Goal: Browse casually: Explore the website without a specific task or goal

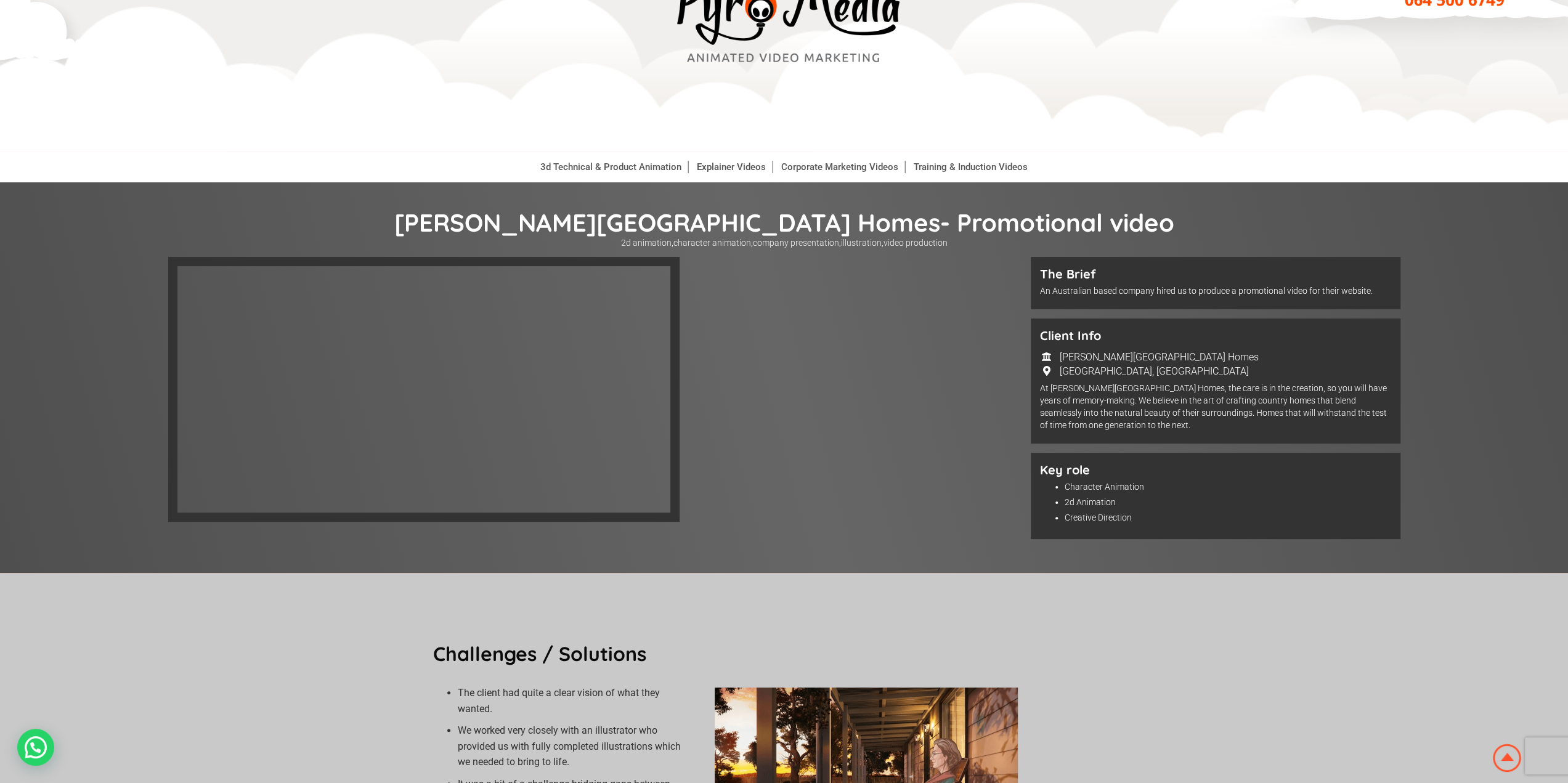
scroll to position [62, 0]
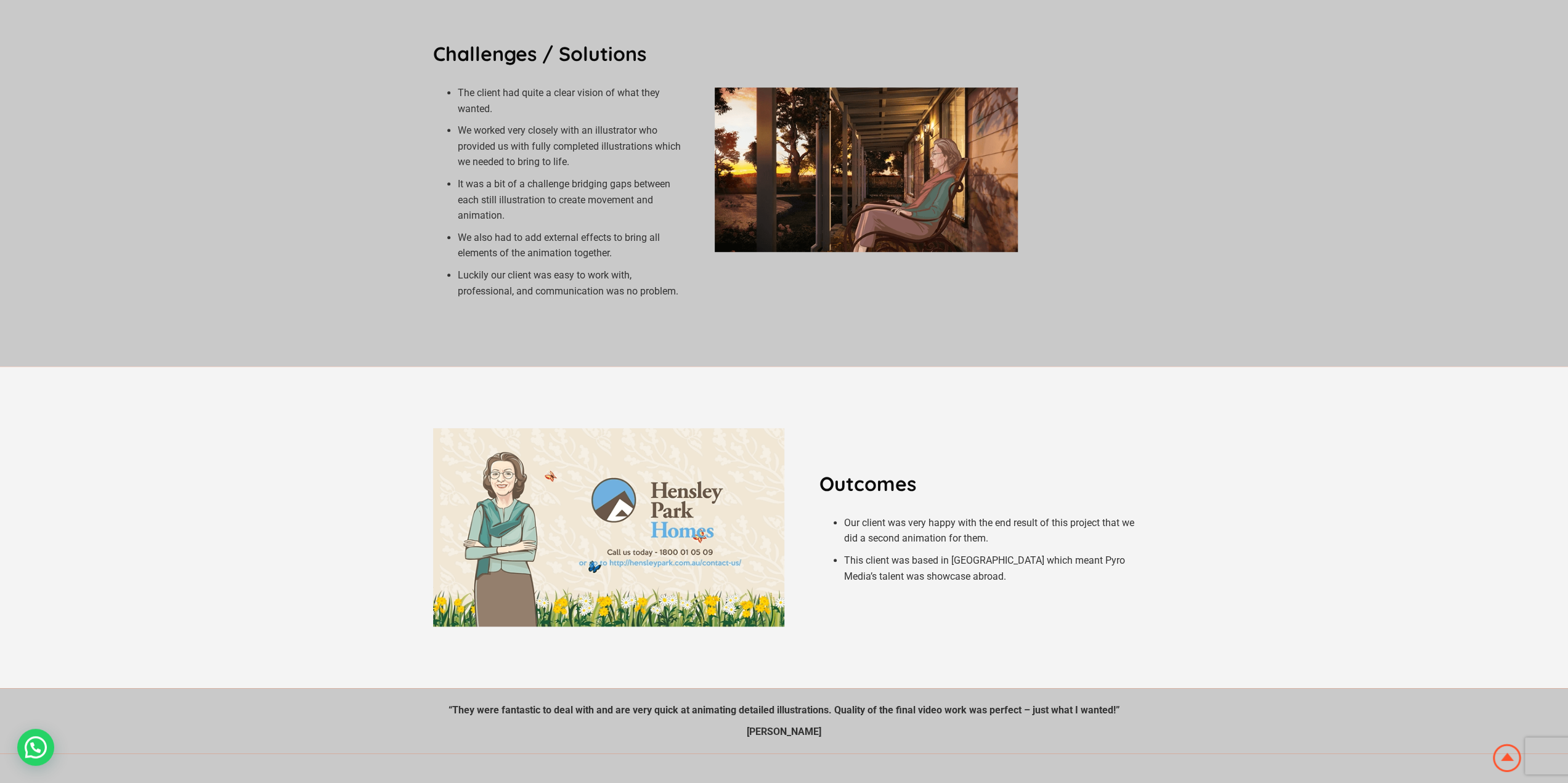
scroll to position [616, 0]
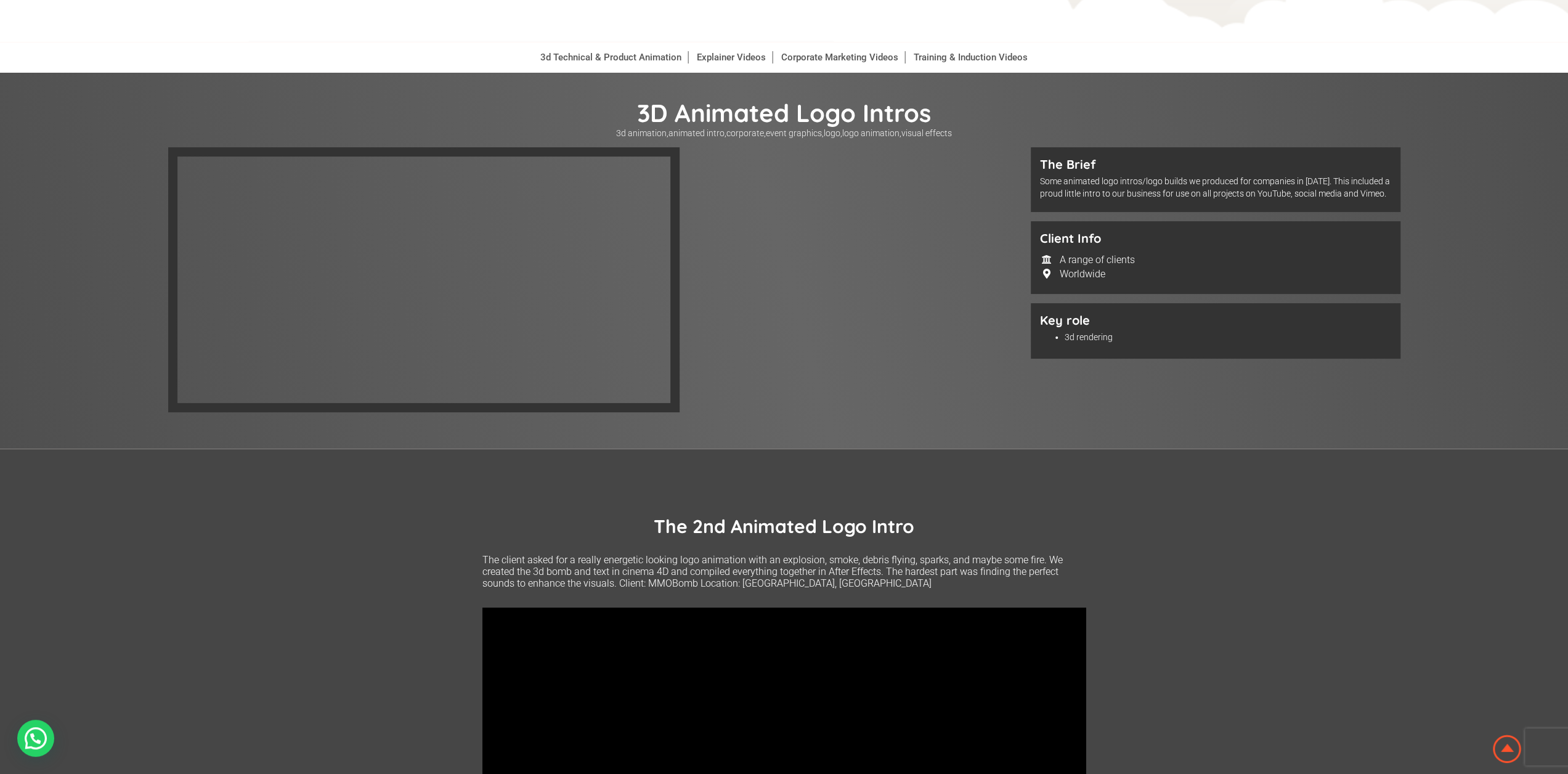
scroll to position [185, 0]
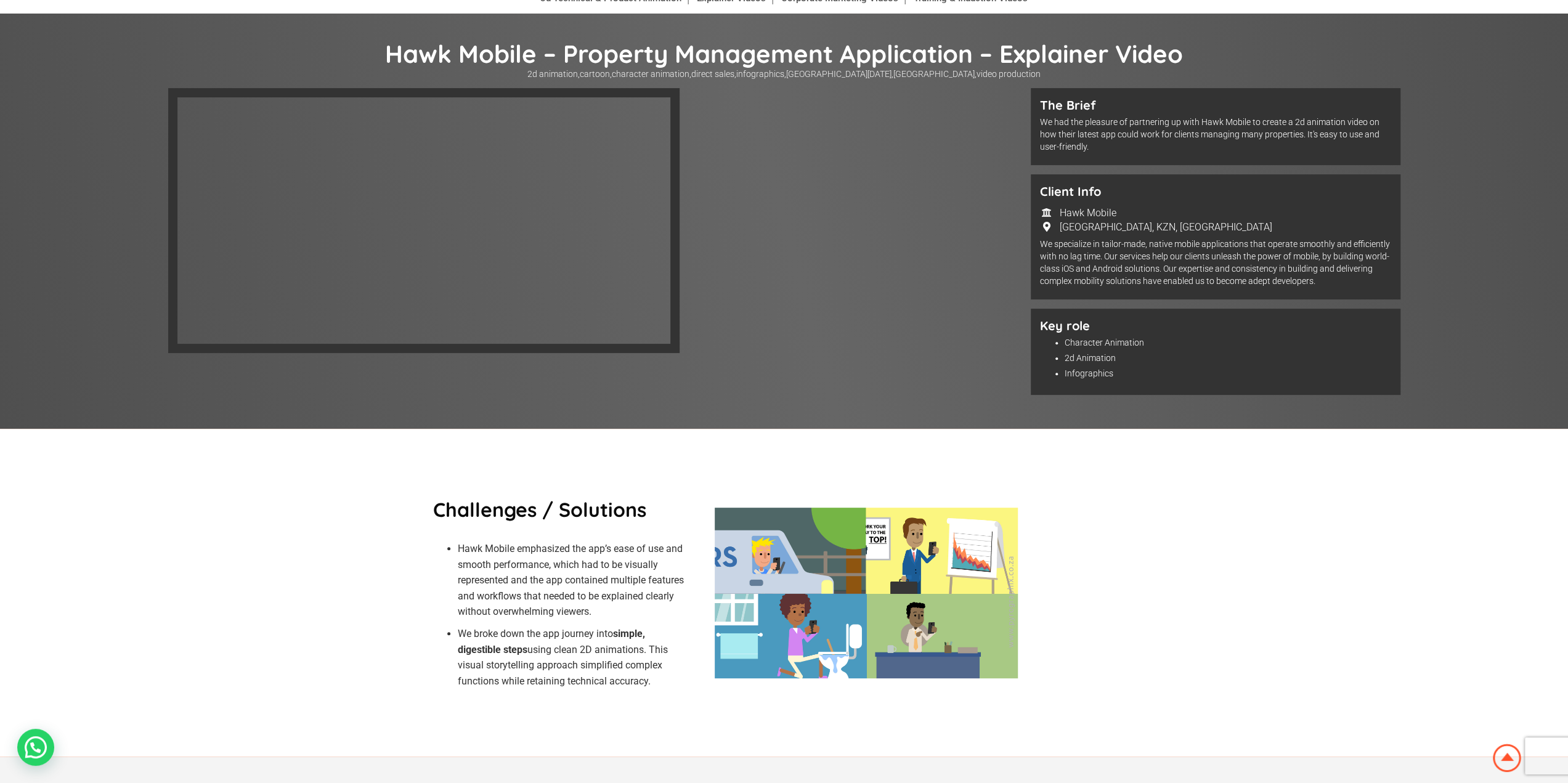
scroll to position [123, 0]
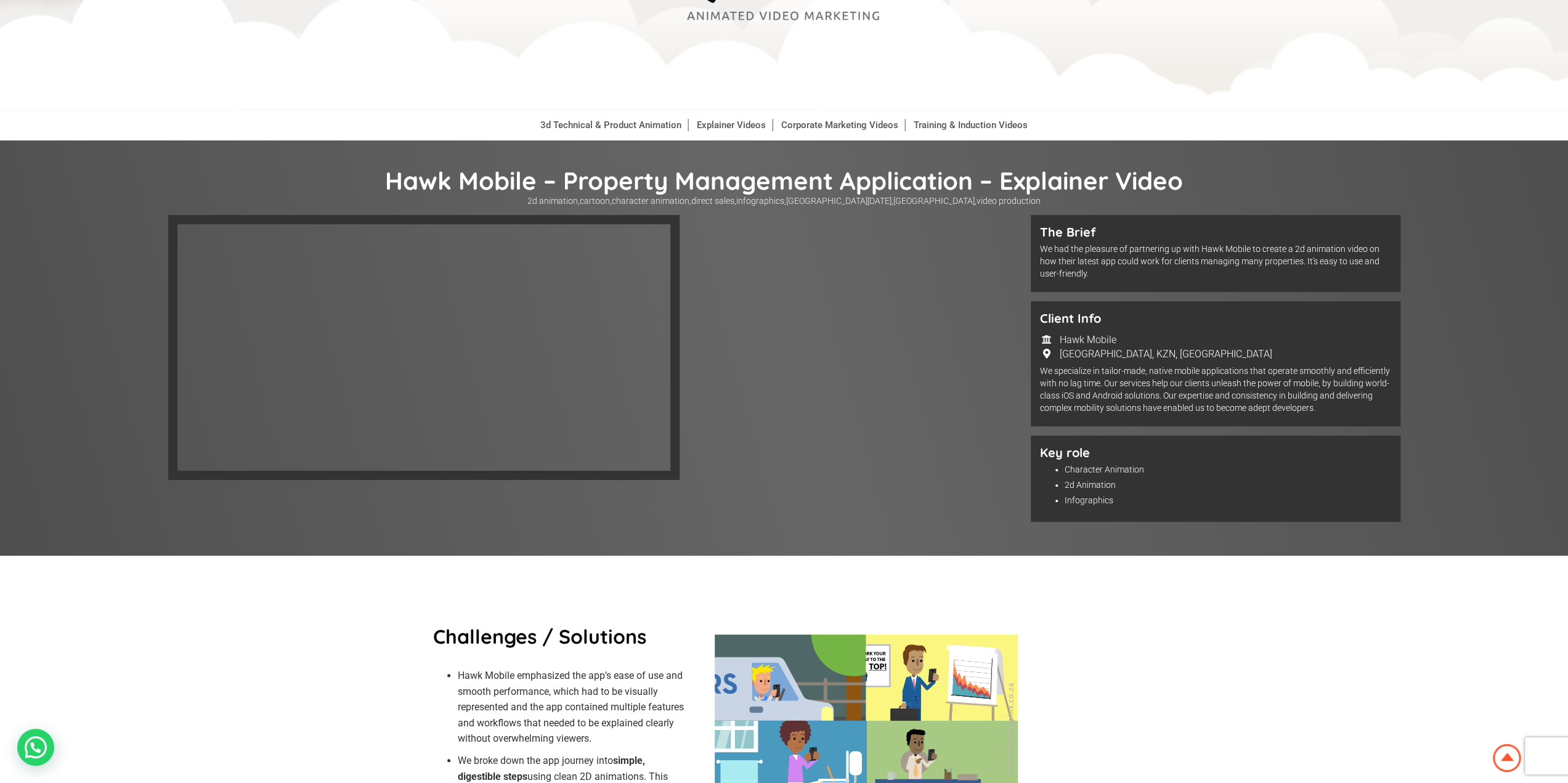
scroll to position [123, 0]
